Goal: Check status: Check status

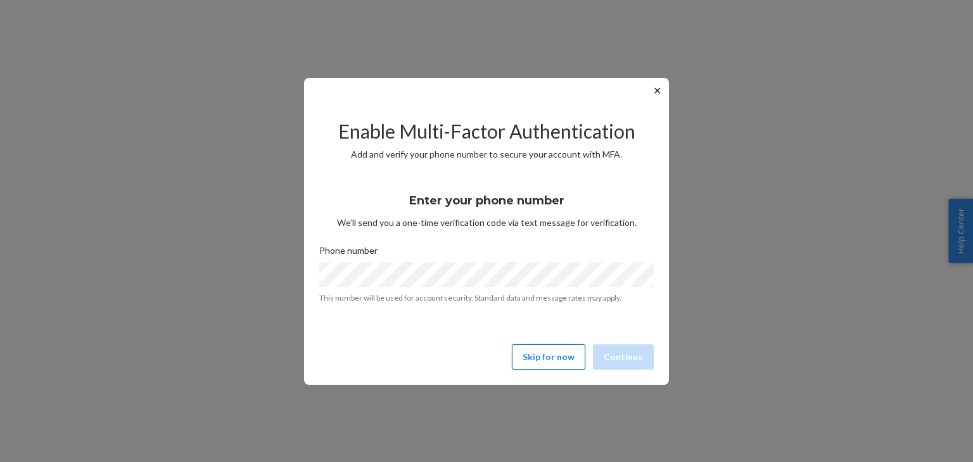
click at [566, 352] on button "Skip for now" at bounding box center [548, 357] width 73 height 25
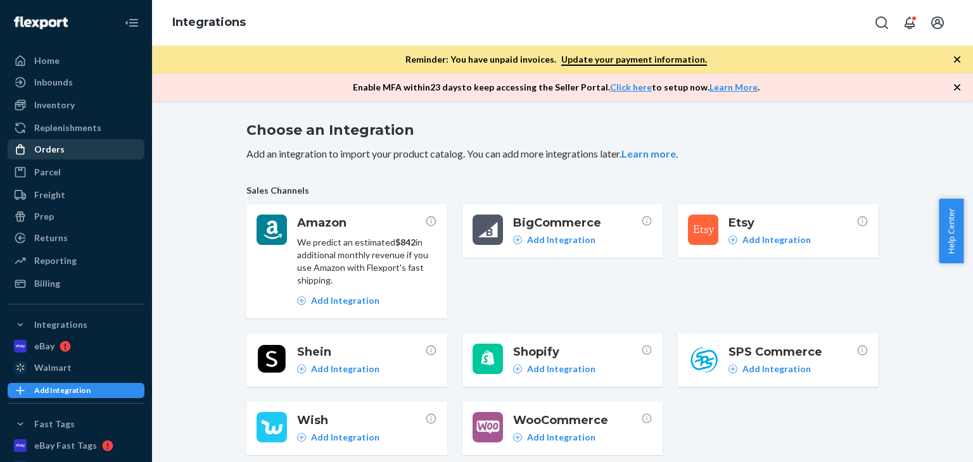
click at [63, 147] on div "Orders" at bounding box center [76, 150] width 134 height 18
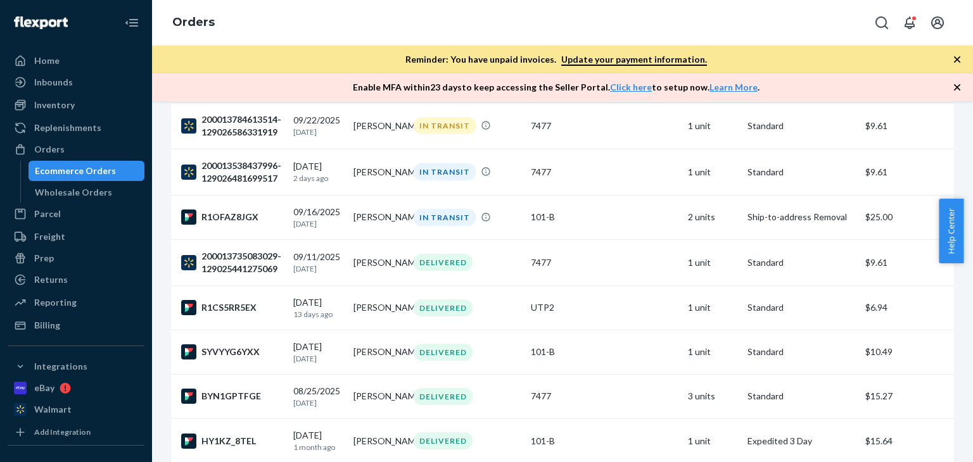
scroll to position [190, 0]
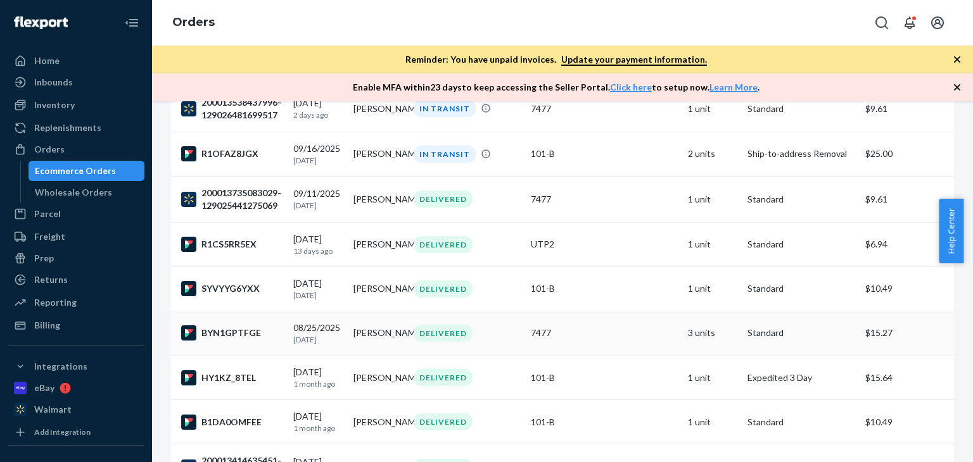
click at [246, 341] on div "BYN1GPTFGE" at bounding box center [232, 333] width 102 height 15
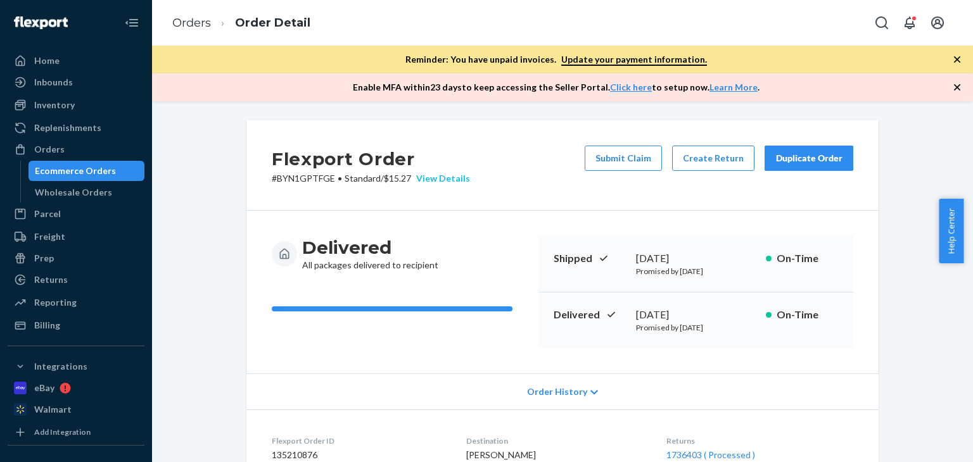
click at [428, 178] on div "View Details" at bounding box center [440, 178] width 59 height 13
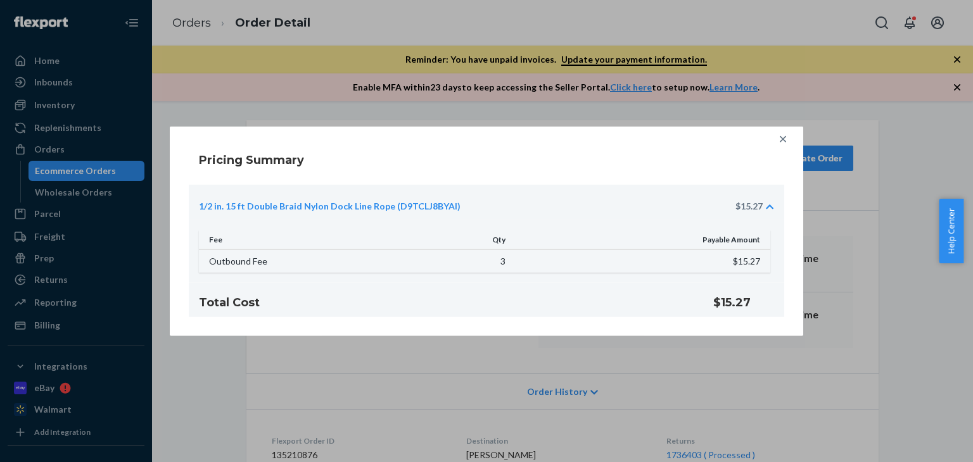
click at [783, 139] on icon at bounding box center [783, 139] width 6 height 6
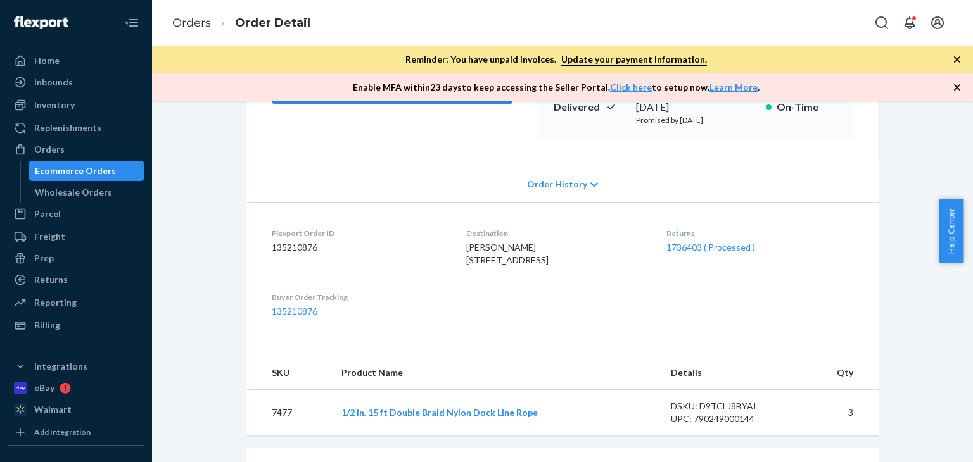
scroll to position [253, 0]
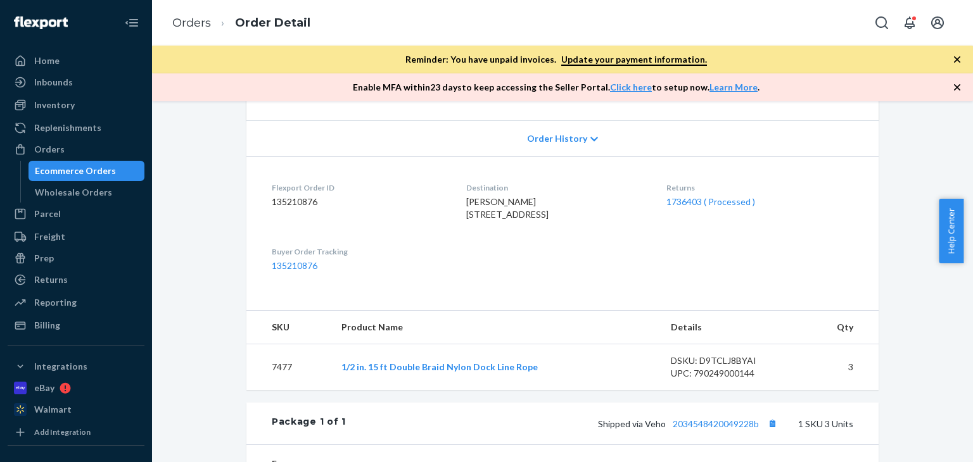
click at [580, 137] on span "Order History" at bounding box center [557, 138] width 60 height 13
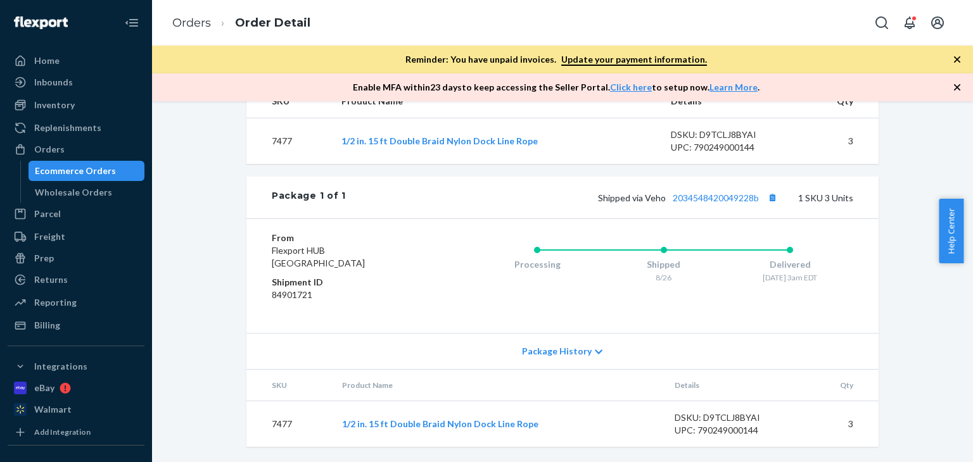
scroll to position [915, 0]
click at [583, 356] on span "Package History" at bounding box center [557, 351] width 70 height 13
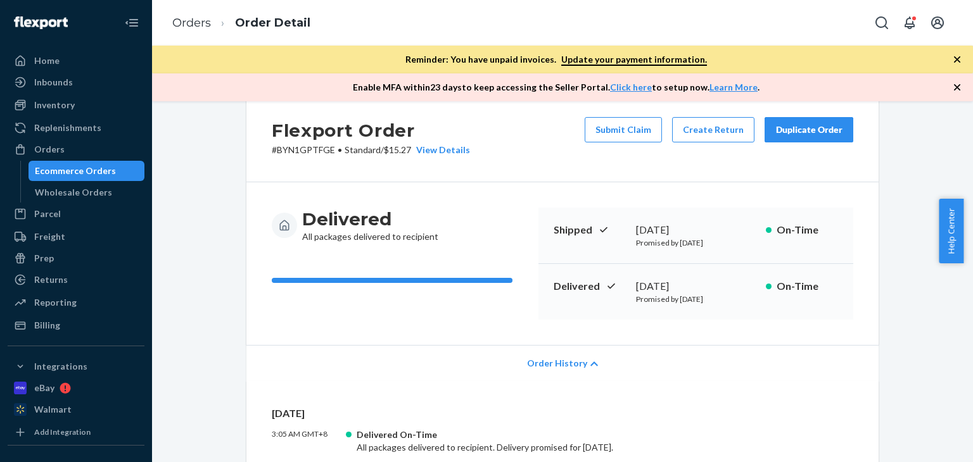
scroll to position [0, 0]
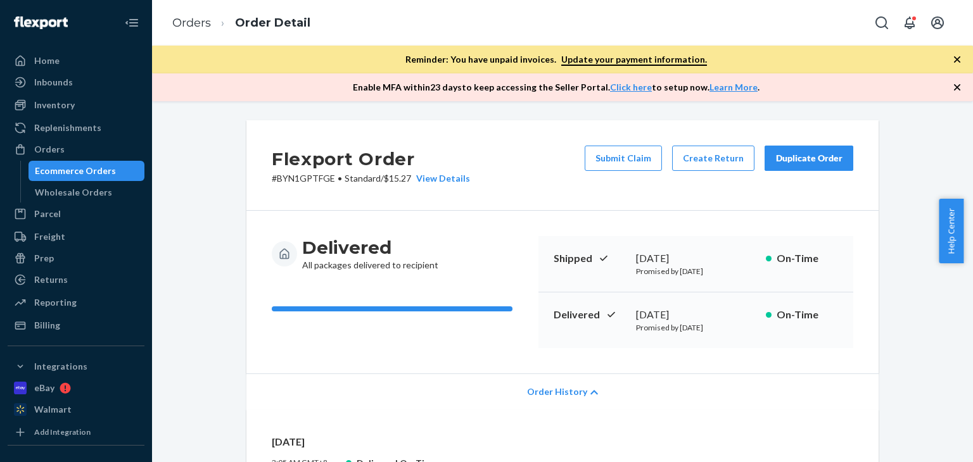
click at [953, 86] on icon "button" at bounding box center [957, 87] width 13 height 13
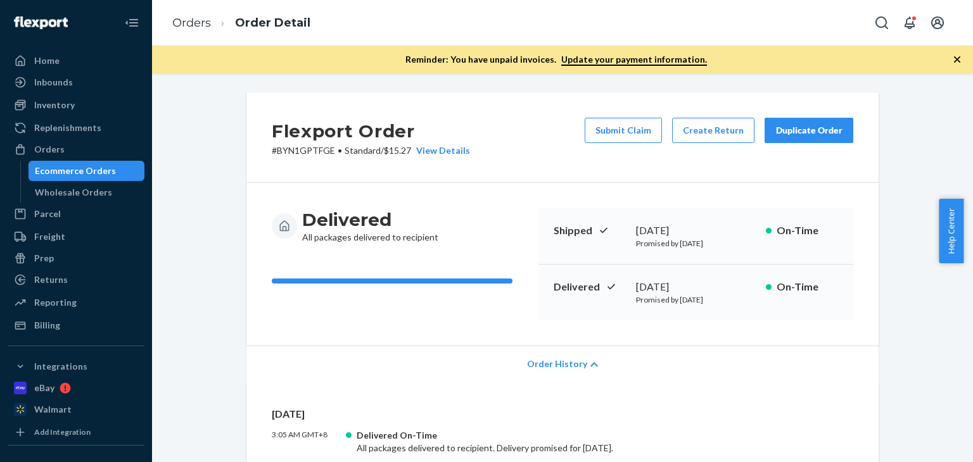
click at [955, 59] on icon "button" at bounding box center [957, 59] width 13 height 13
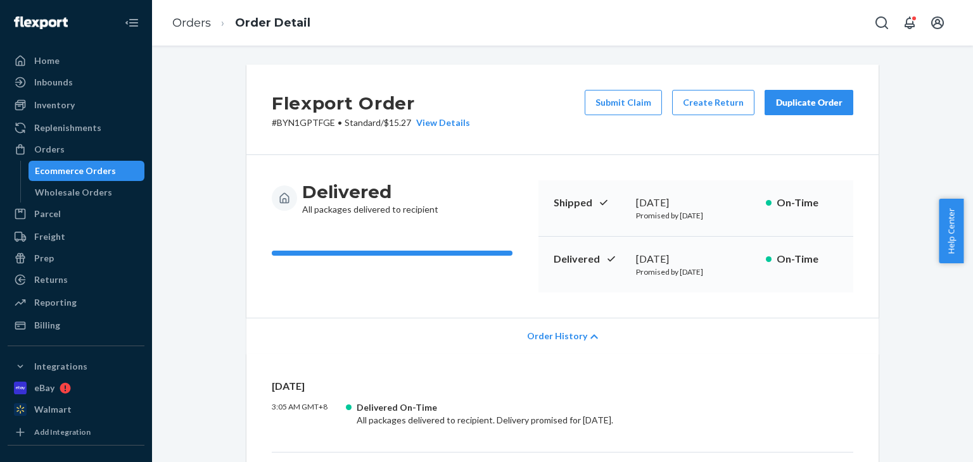
click at [84, 172] on div "Ecommerce Orders" at bounding box center [75, 171] width 81 height 13
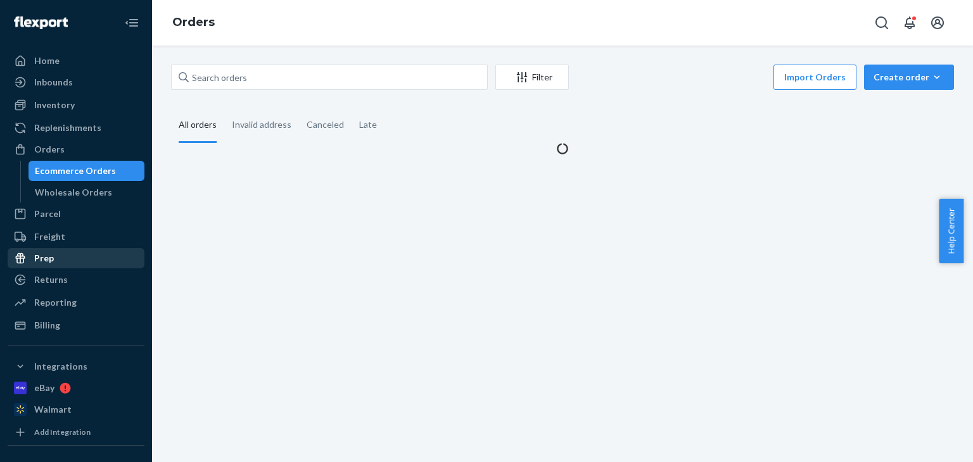
click at [58, 277] on div "Returns" at bounding box center [51, 280] width 34 height 13
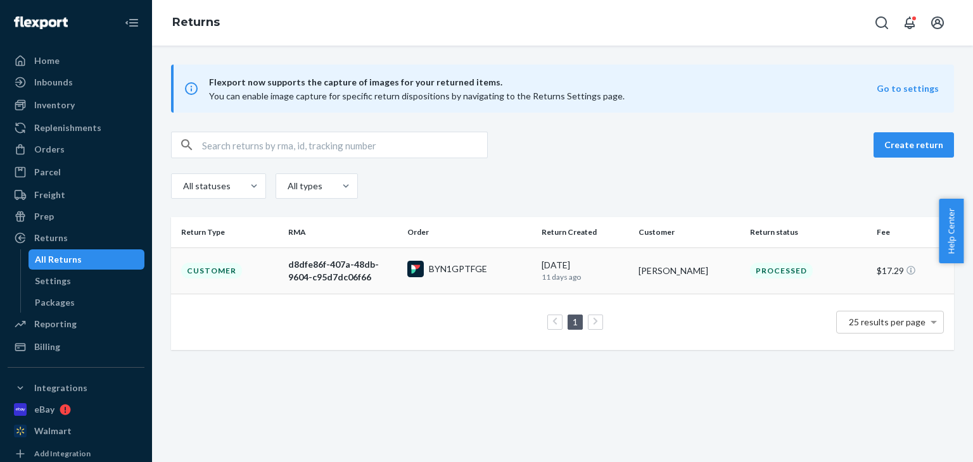
click at [783, 272] on div "Processed" at bounding box center [781, 271] width 63 height 16
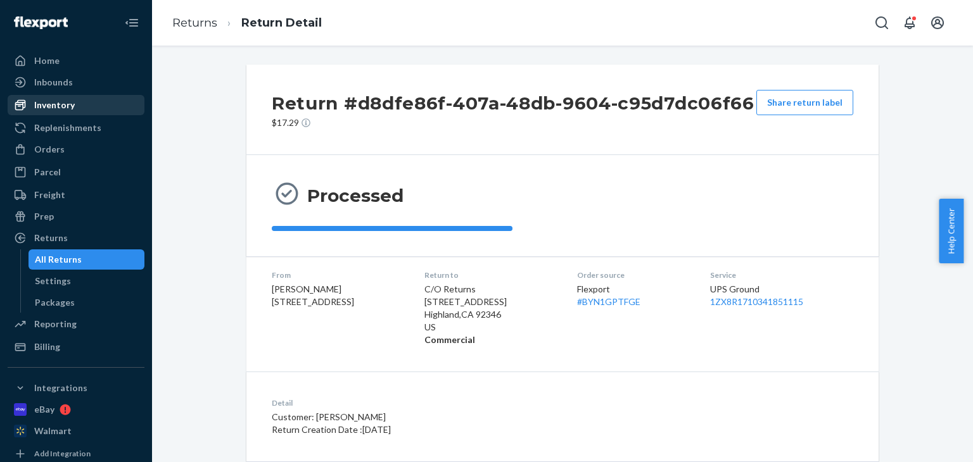
click at [61, 110] on div "Inventory" at bounding box center [54, 105] width 41 height 13
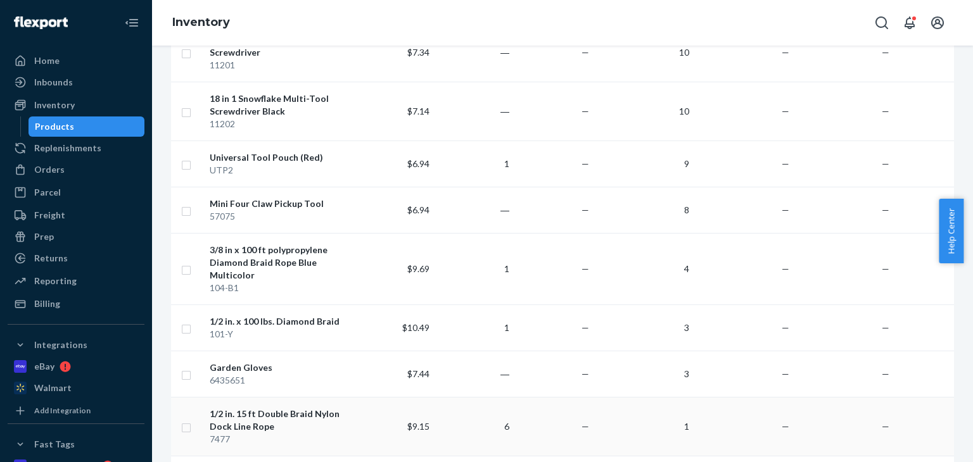
scroll to position [570, 0]
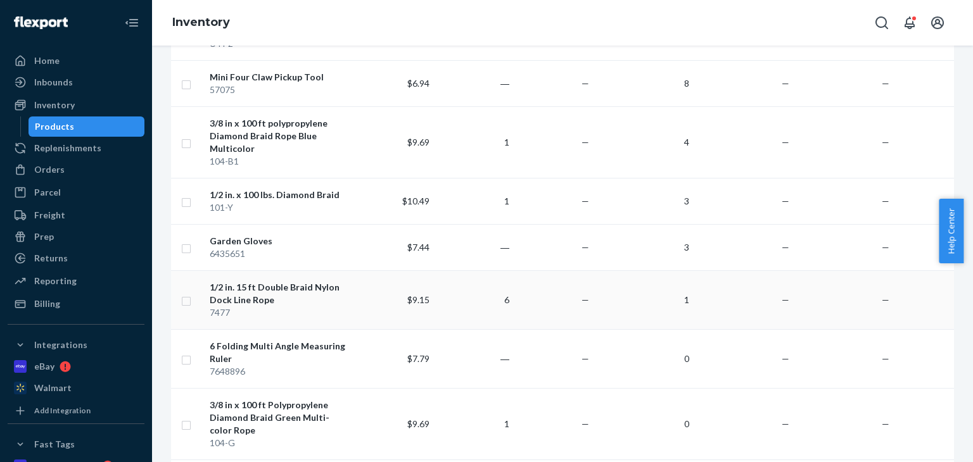
click at [687, 272] on td "1" at bounding box center [644, 299] width 100 height 59
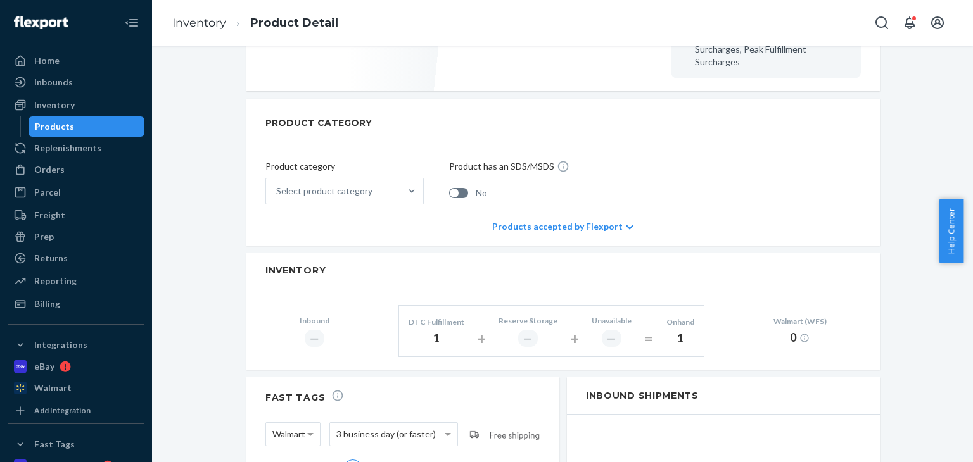
scroll to position [443, 0]
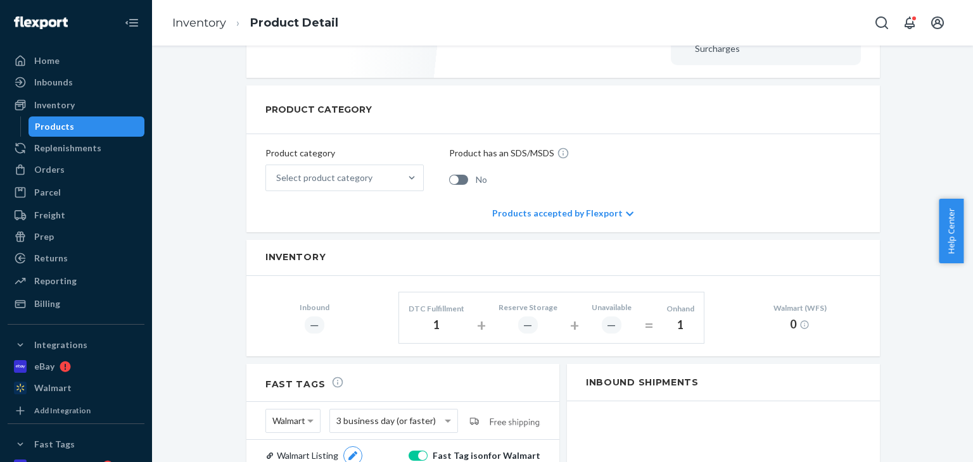
click at [612, 194] on div "Products accepted by Flexport" at bounding box center [562, 213] width 141 height 38
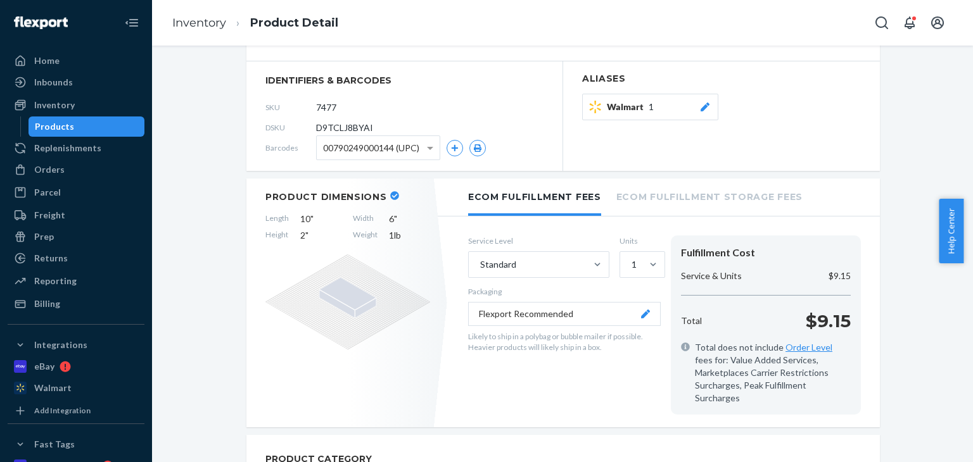
scroll to position [0, 0]
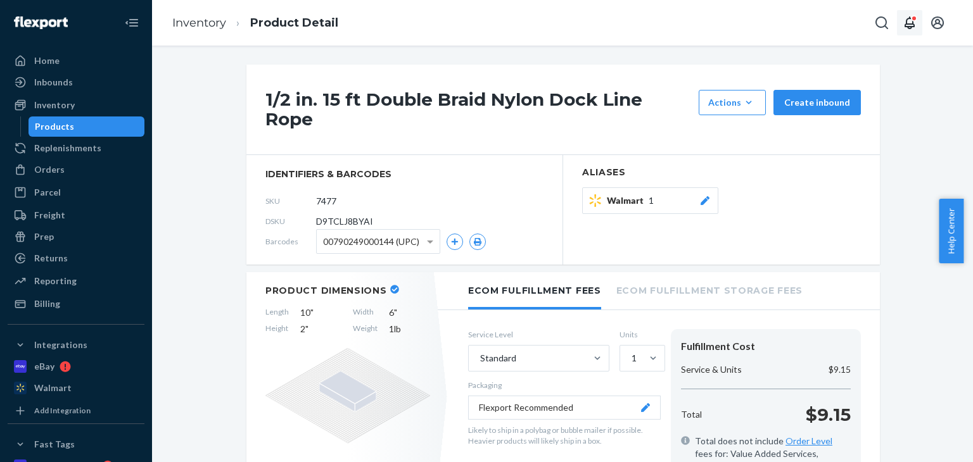
click at [913, 27] on icon "Open notifications" at bounding box center [909, 22] width 15 height 15
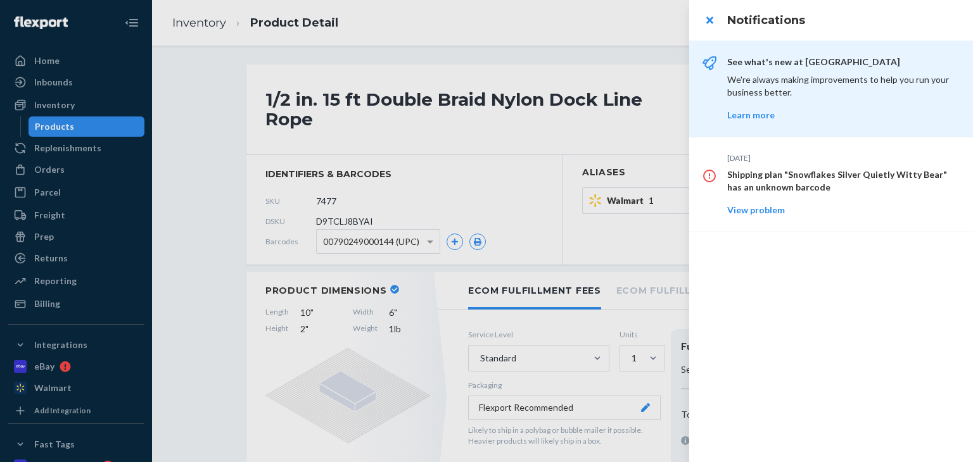
click at [537, 48] on div at bounding box center [486, 231] width 973 height 462
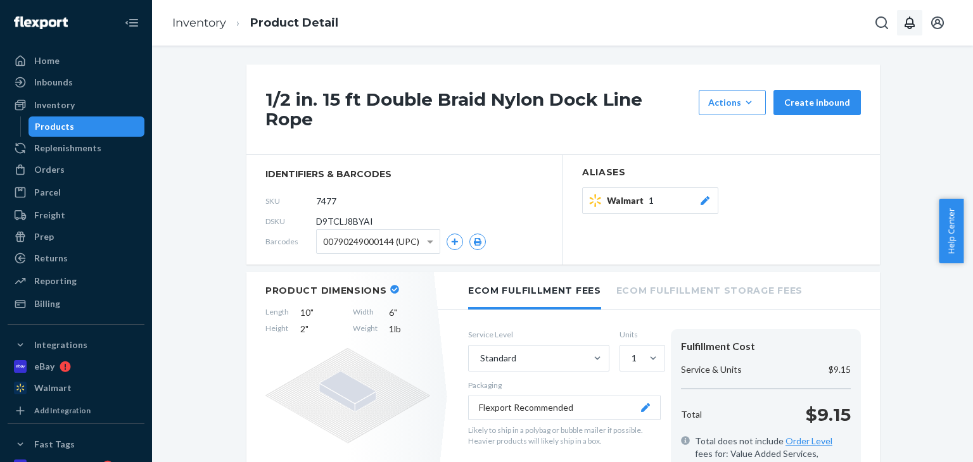
drag, startPoint x: 60, startPoint y: 125, endPoint x: 738, endPoint y: 246, distance: 688.6
click at [60, 125] on div "Products" at bounding box center [54, 126] width 39 height 13
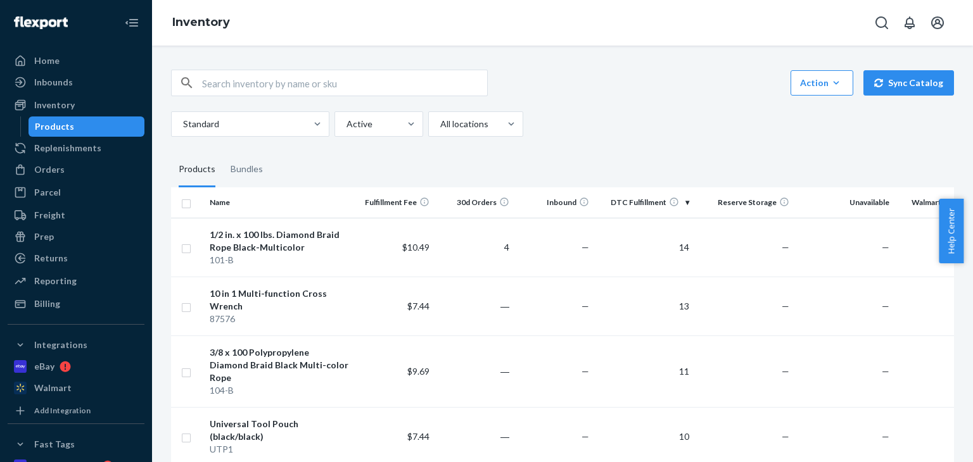
drag, startPoint x: 70, startPoint y: 167, endPoint x: 720, endPoint y: 281, distance: 659.1
click at [70, 167] on div "Orders" at bounding box center [76, 170] width 134 height 18
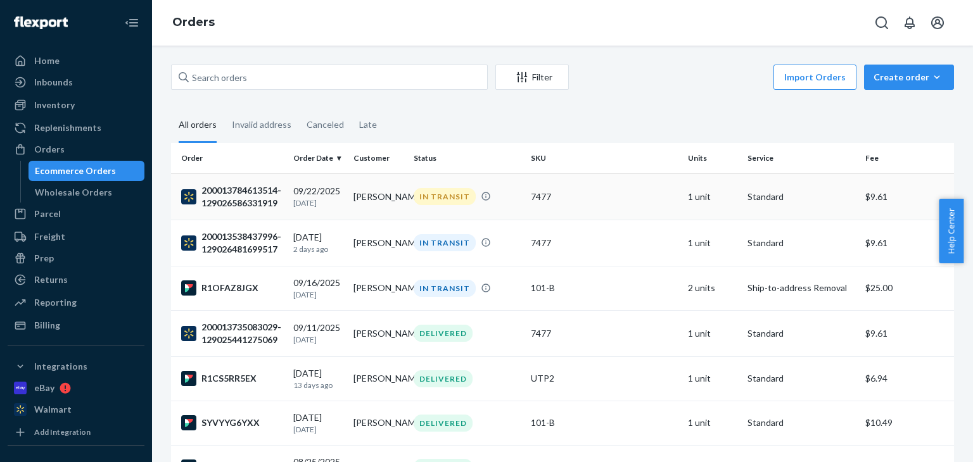
click at [251, 196] on div "200013784613514-129026586331919" at bounding box center [232, 196] width 102 height 25
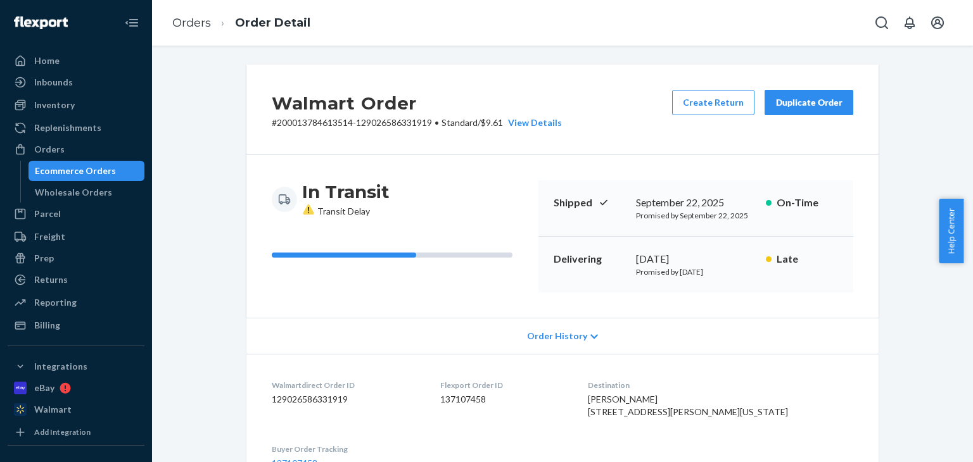
click at [84, 172] on div "Ecommerce Orders" at bounding box center [75, 171] width 81 height 13
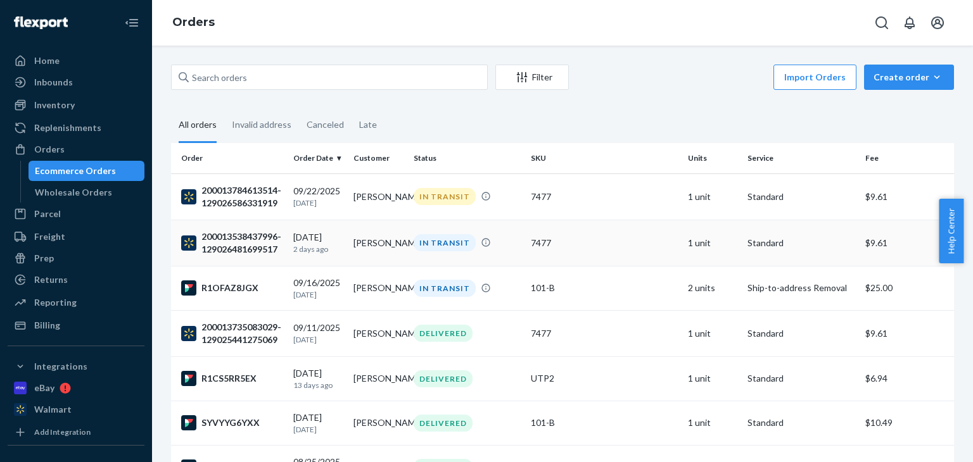
click at [241, 238] on div "200013538437996-129026481699517" at bounding box center [232, 243] width 102 height 25
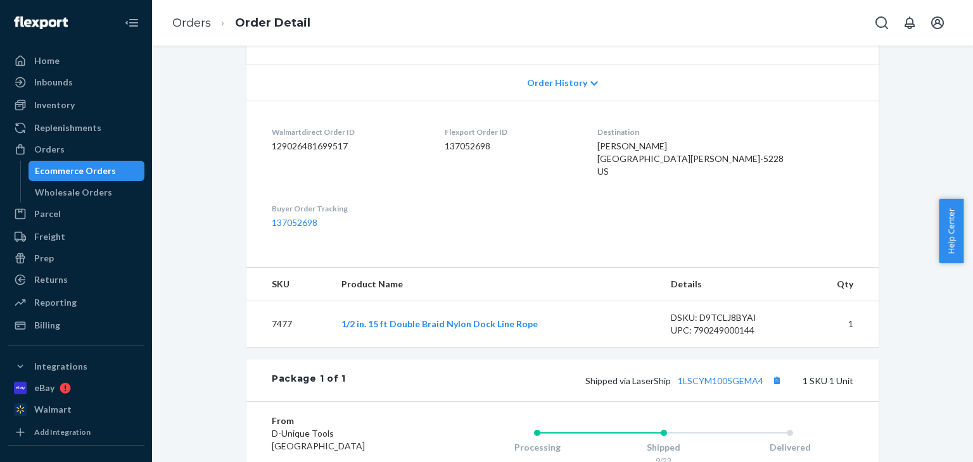
scroll to position [317, 0]
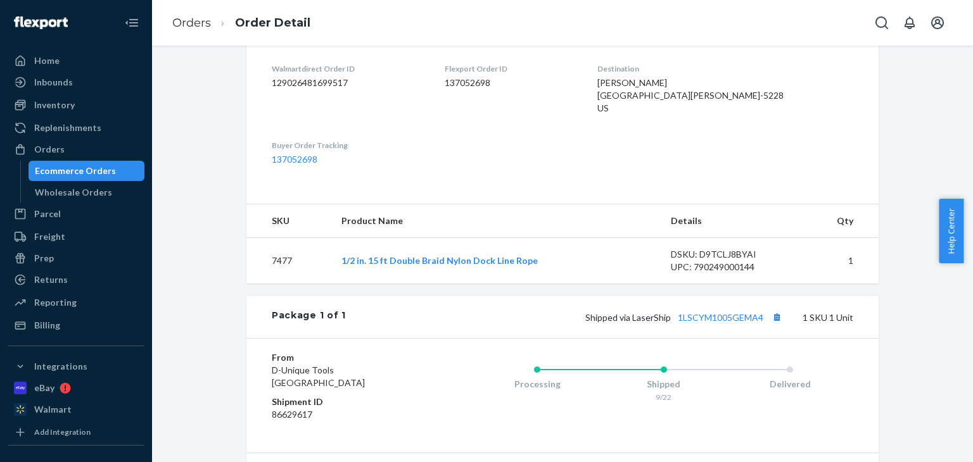
drag, startPoint x: 94, startPoint y: 173, endPoint x: 529, endPoint y: 172, distance: 435.2
click at [94, 173] on div "Ecommerce Orders" at bounding box center [75, 171] width 81 height 13
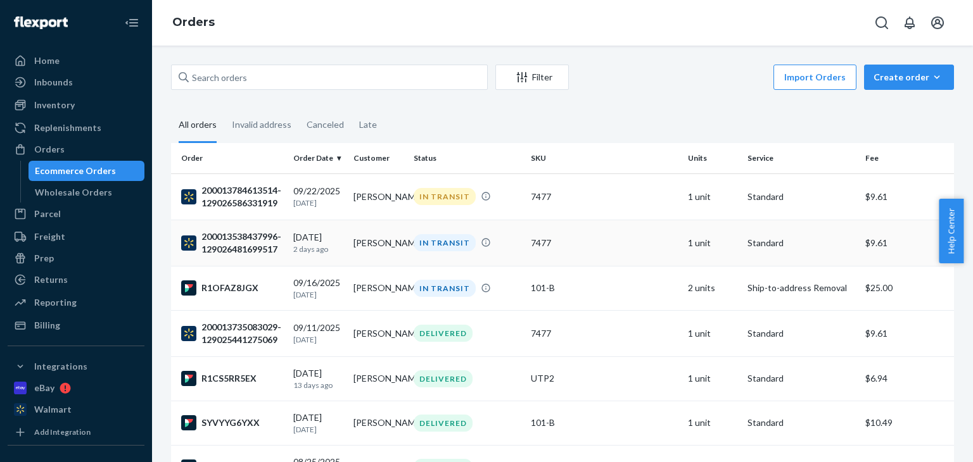
scroll to position [63, 0]
